Goal: Check status: Check status

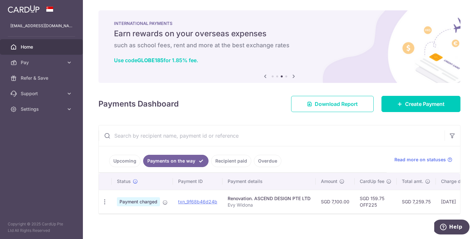
scroll to position [0, 103]
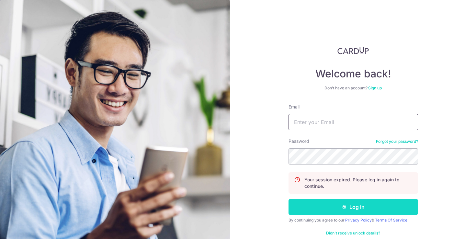
type input "[EMAIL_ADDRESS][DOMAIN_NAME]"
click at [371, 207] on button "Log in" at bounding box center [352, 207] width 129 height 16
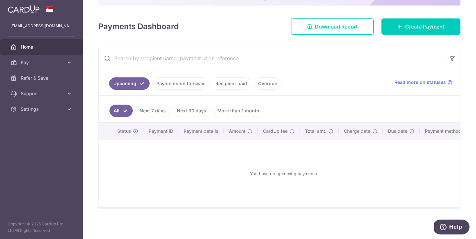
click at [153, 115] on link "Next 7 days" at bounding box center [152, 111] width 35 height 12
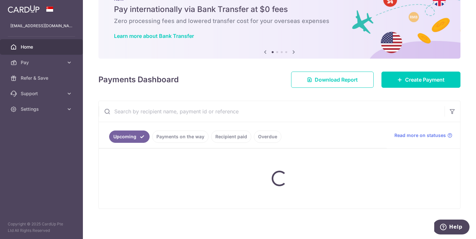
scroll to position [77, 0]
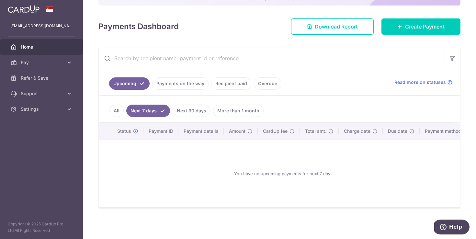
click at [170, 85] on link "Payments on the way" at bounding box center [180, 83] width 56 height 12
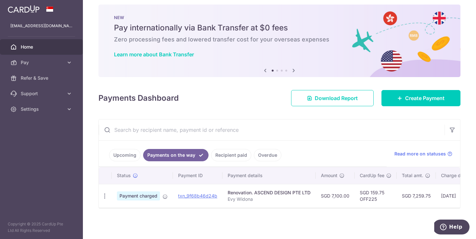
scroll to position [0, 103]
